Goal: Task Accomplishment & Management: Use online tool/utility

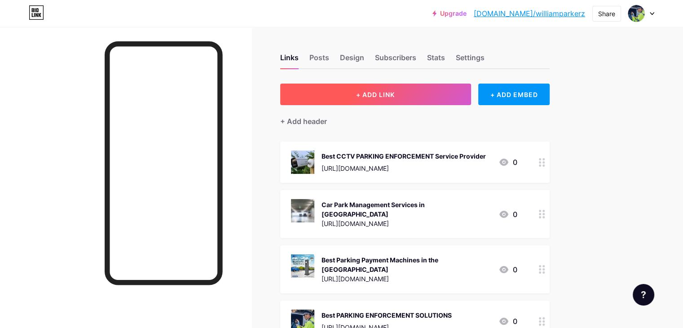
click at [440, 92] on button "+ ADD LINK" at bounding box center [375, 95] width 191 height 22
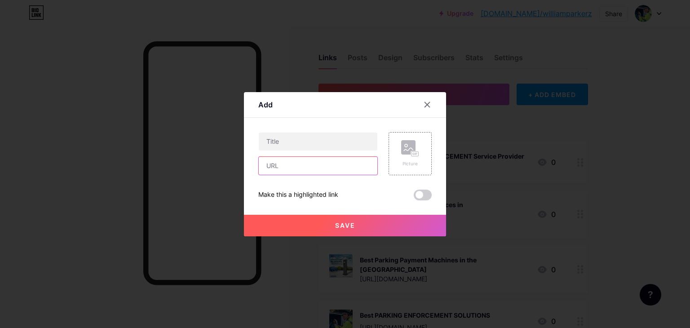
click at [311, 165] on input "text" at bounding box center [318, 166] width 119 height 18
paste input "[URL][DOMAIN_NAME]"
type input "[URL][DOMAIN_NAME]"
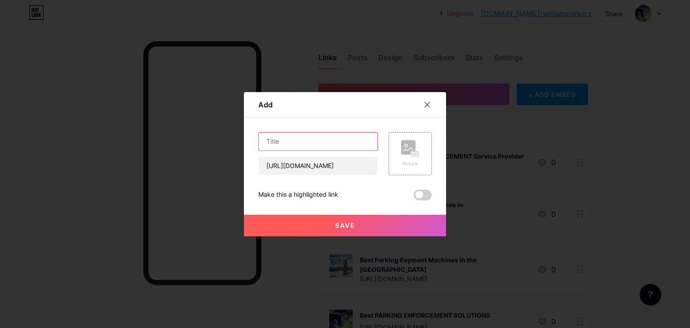
click at [327, 140] on input "text" at bounding box center [318, 142] width 119 height 18
paste input "Self-Ticketing Car Park Management"
type input "Self-Ticketing Car Park Management"
click at [419, 190] on span at bounding box center [423, 195] width 18 height 11
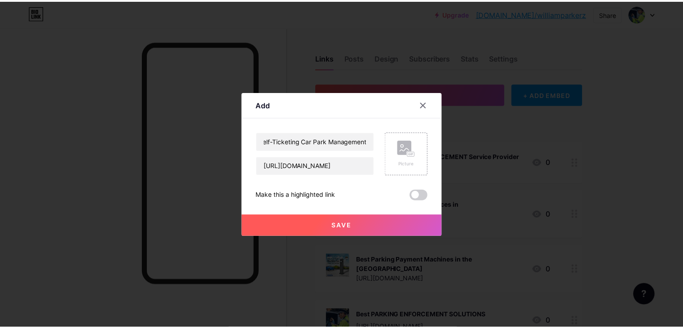
scroll to position [0, 0]
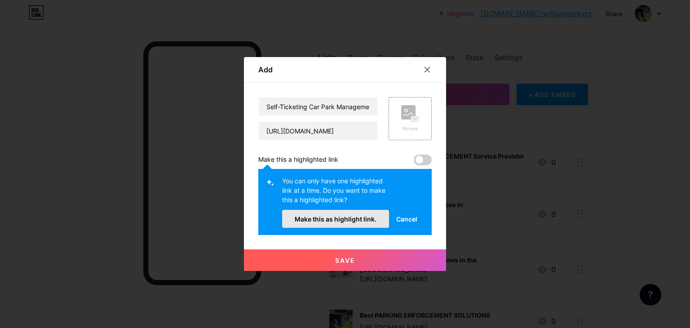
click at [356, 214] on button "Make this as highlight link." at bounding box center [335, 219] width 107 height 18
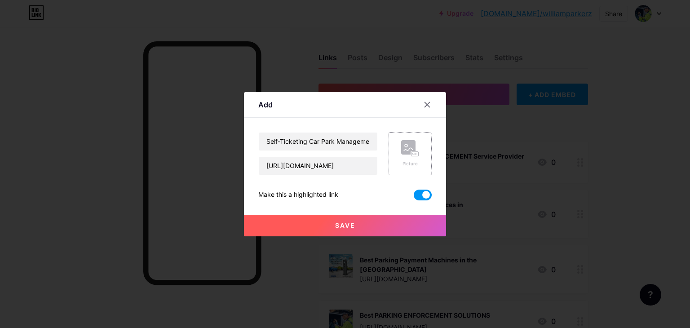
click at [392, 159] on div "Picture" at bounding box center [410, 153] width 43 height 43
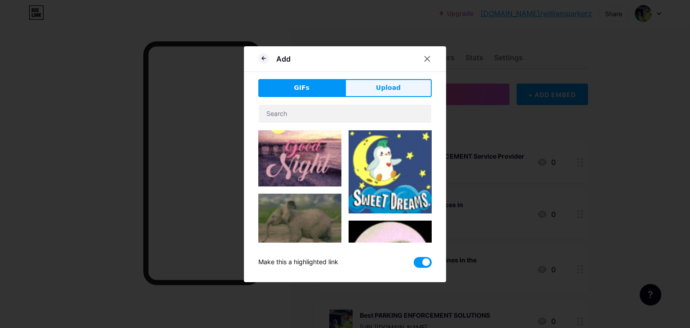
click at [402, 85] on button "Upload" at bounding box center [388, 88] width 87 height 18
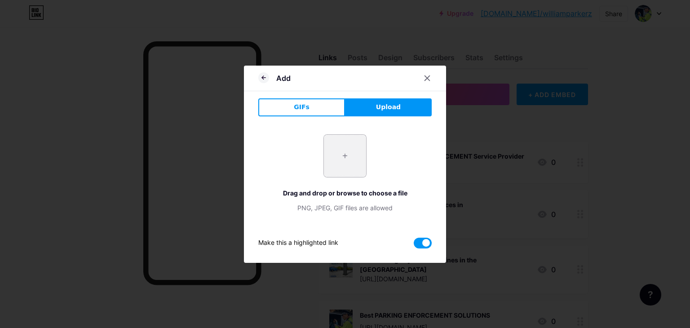
click at [355, 166] on input "file" at bounding box center [345, 156] width 42 height 42
type input "C:\fakepath\self-ticketing-parking-jump.png"
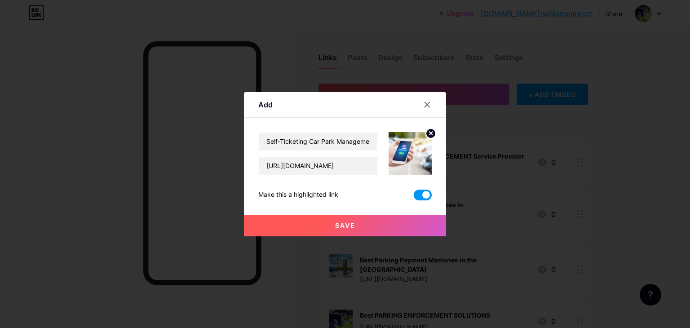
click at [357, 227] on button "Save" at bounding box center [345, 226] width 202 height 22
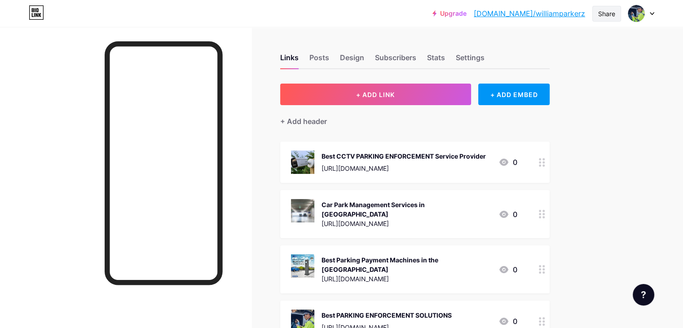
click at [611, 10] on div "Share" at bounding box center [606, 13] width 17 height 9
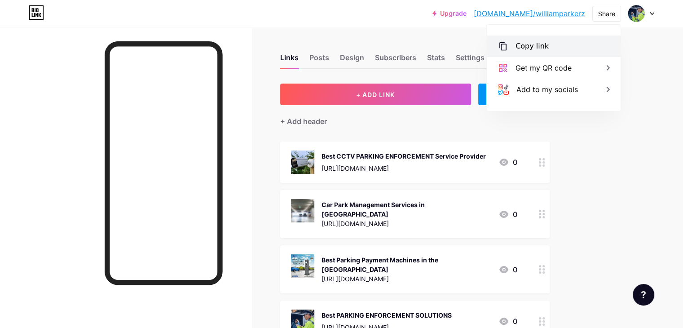
click at [560, 38] on div "Copy link" at bounding box center [554, 46] width 134 height 22
